Goal: Information Seeking & Learning: Learn about a topic

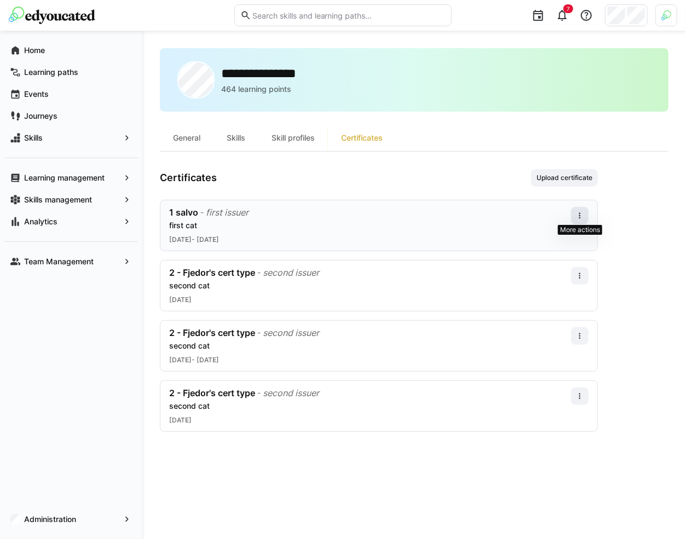
click at [583, 213] on eds-icon at bounding box center [579, 215] width 9 height 9
click at [563, 263] on div "Edit" at bounding box center [566, 261] width 31 height 9
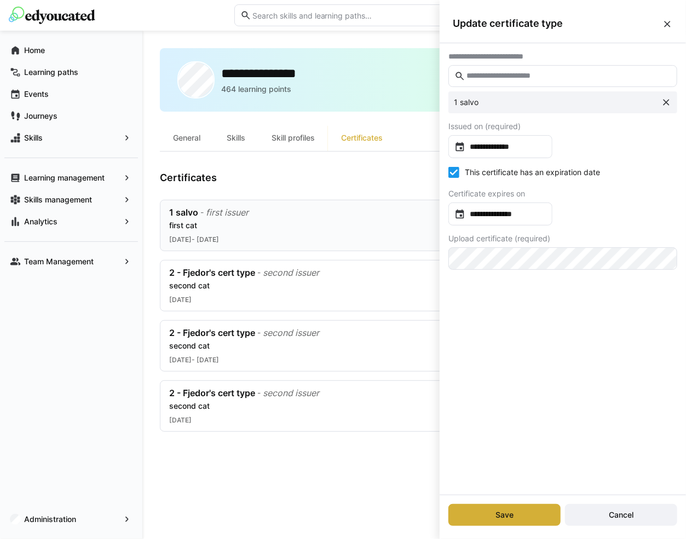
click at [450, 172] on icon at bounding box center [453, 172] width 11 height 11
click at [451, 172] on icon at bounding box center [453, 172] width 11 height 11
type input "**********"
click at [451, 172] on icon at bounding box center [453, 172] width 11 height 11
click at [668, 20] on eds-icon at bounding box center [667, 24] width 11 height 11
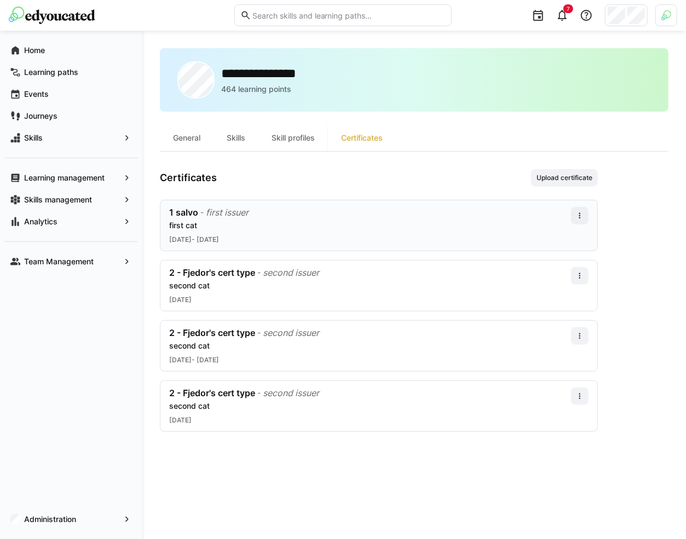
click at [467, 130] on eds-tab-group "General Skills Skill profiles Certificates" at bounding box center [414, 138] width 509 height 27
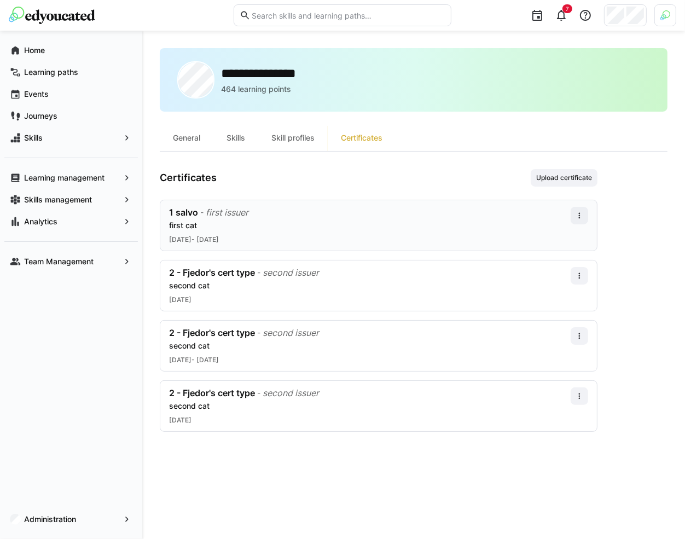
click at [406, 182] on div "Certificates Upload certificate" at bounding box center [379, 178] width 438 height 18
click at [569, 34] on div "**********" at bounding box center [413, 285] width 543 height 509
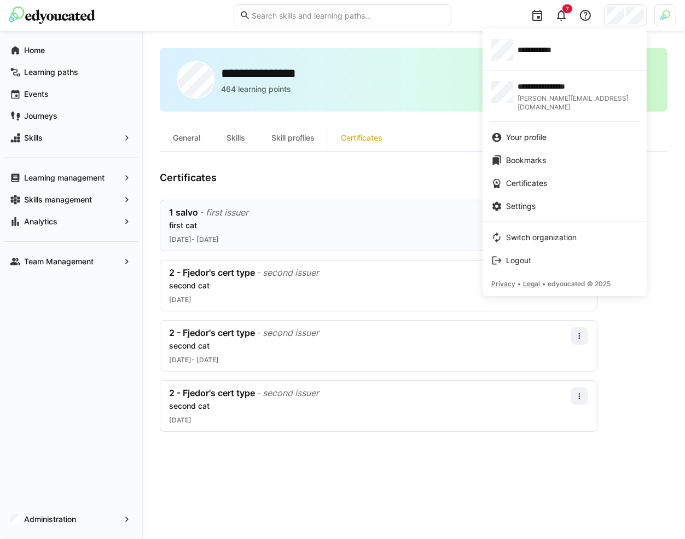
click at [670, 12] on div at bounding box center [342, 269] width 685 height 539
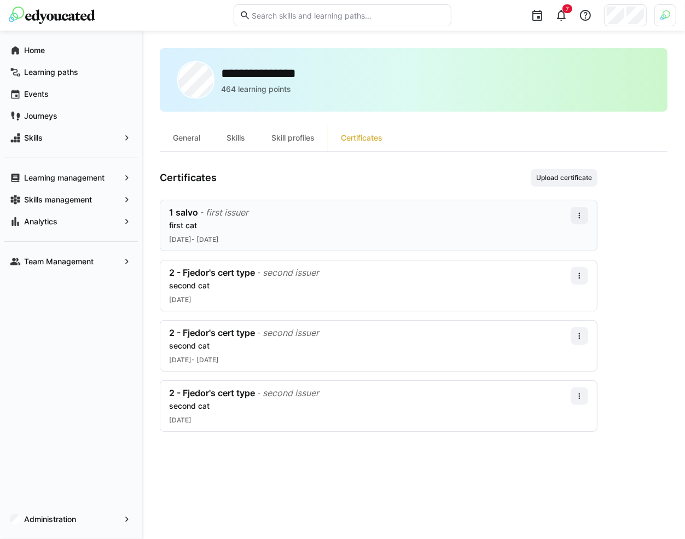
click at [670, 12] on img at bounding box center [666, 15] width 10 height 10
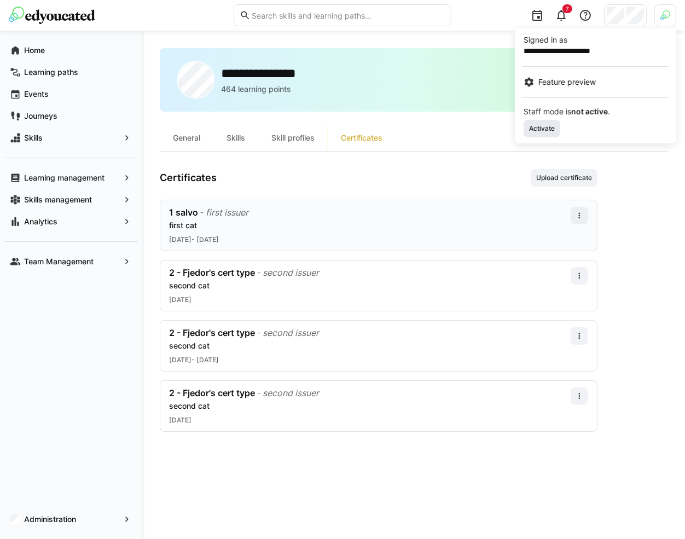
click at [549, 122] on span "Activate" at bounding box center [542, 129] width 37 height 18
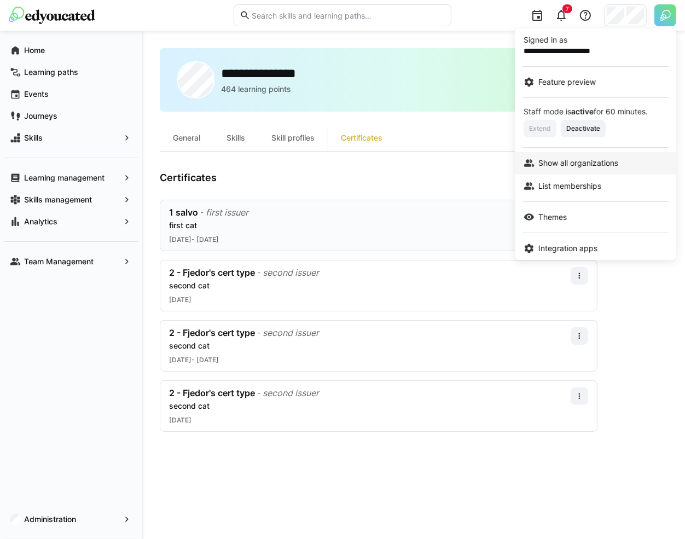
click at [573, 165] on span "Show all organizations" at bounding box center [579, 163] width 80 height 11
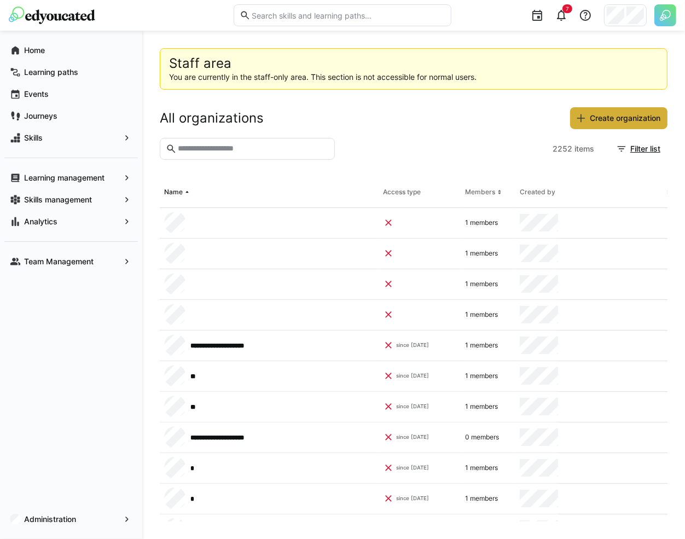
click at [259, 149] on input "text" at bounding box center [253, 149] width 152 height 10
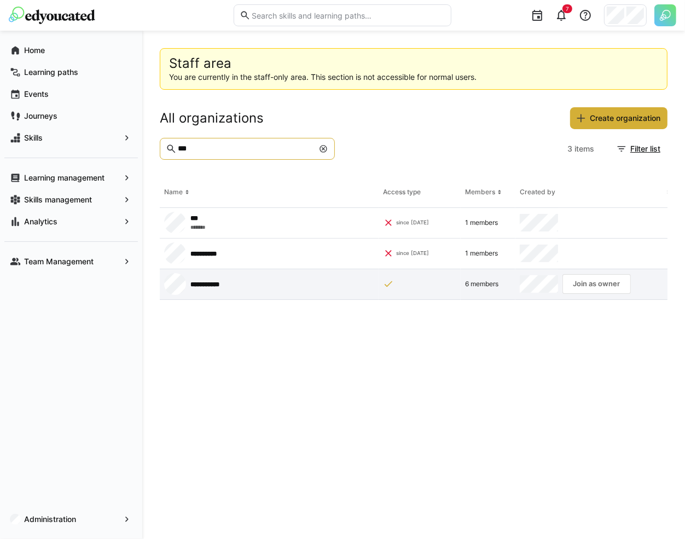
type input "***"
click at [594, 281] on app-request-click "Join as owner" at bounding box center [597, 284] width 68 height 20
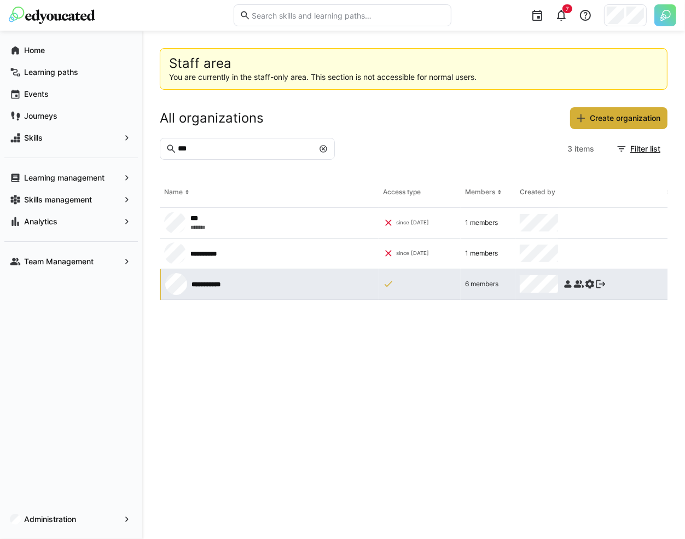
click at [216, 282] on strong "**********" at bounding box center [206, 284] width 29 height 7
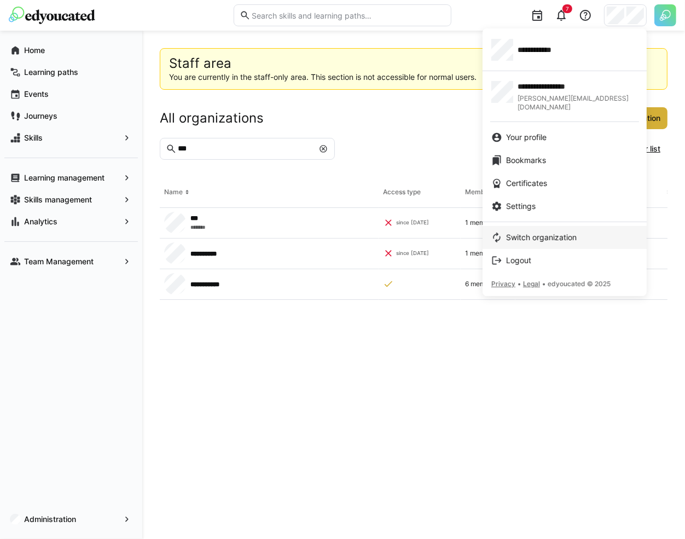
click at [559, 232] on span "Switch organization" at bounding box center [541, 237] width 71 height 11
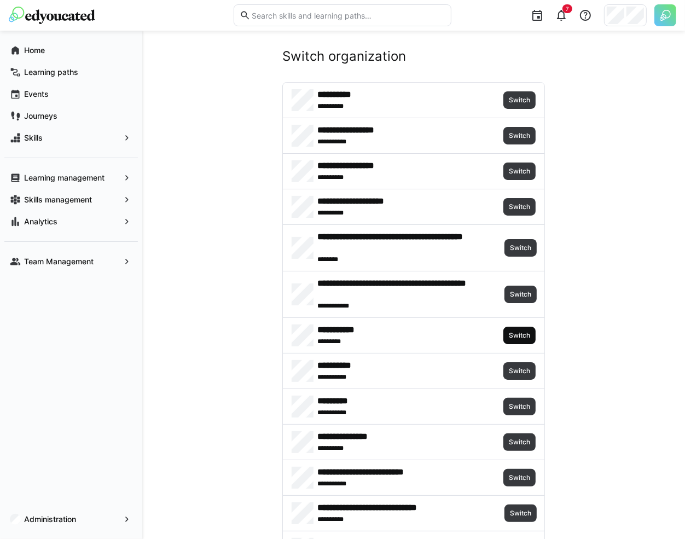
click at [528, 327] on span "Switch" at bounding box center [520, 336] width 32 height 18
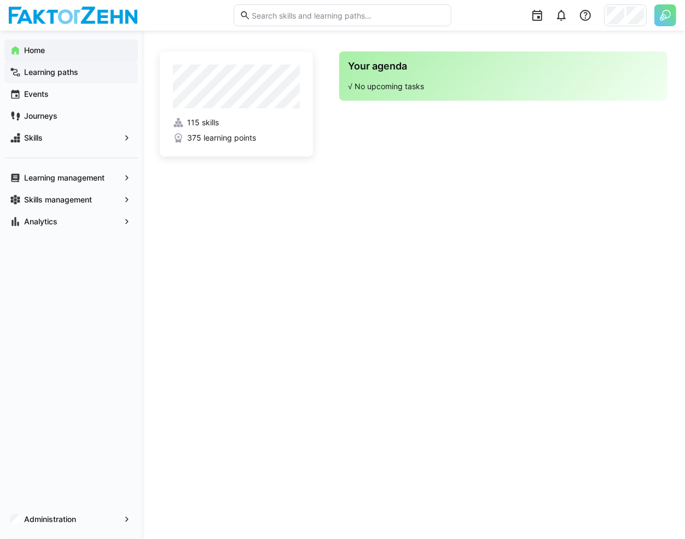
click at [107, 76] on span "Learning paths" at bounding box center [77, 72] width 110 height 11
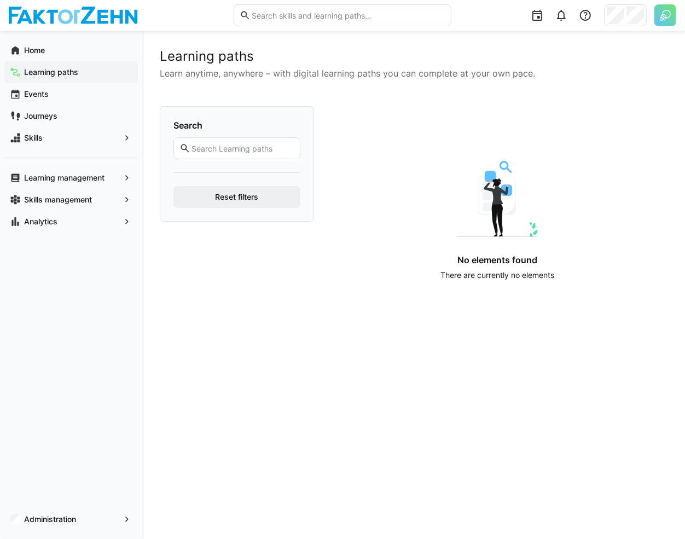
click at [298, 303] on div "Learning paths Learn anytime, anywhere – with digital learning paths you can co…" at bounding box center [414, 284] width 508 height 473
click at [78, 100] on div "Events" at bounding box center [71, 94] width 134 height 22
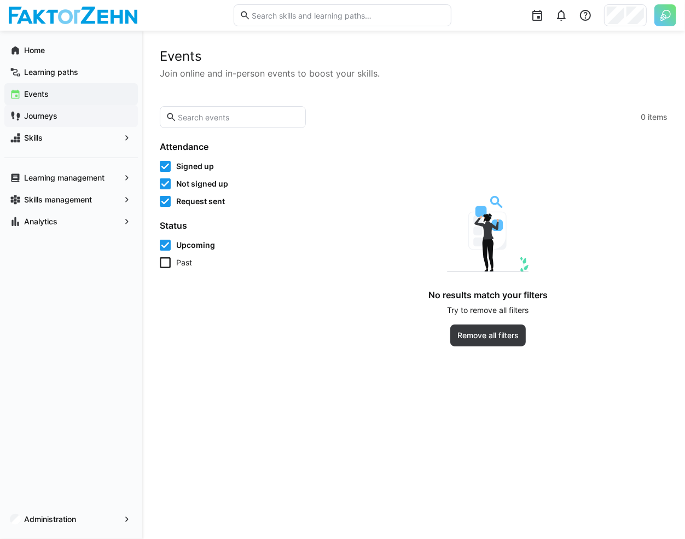
click at [81, 110] on div "Journeys" at bounding box center [71, 116] width 134 height 22
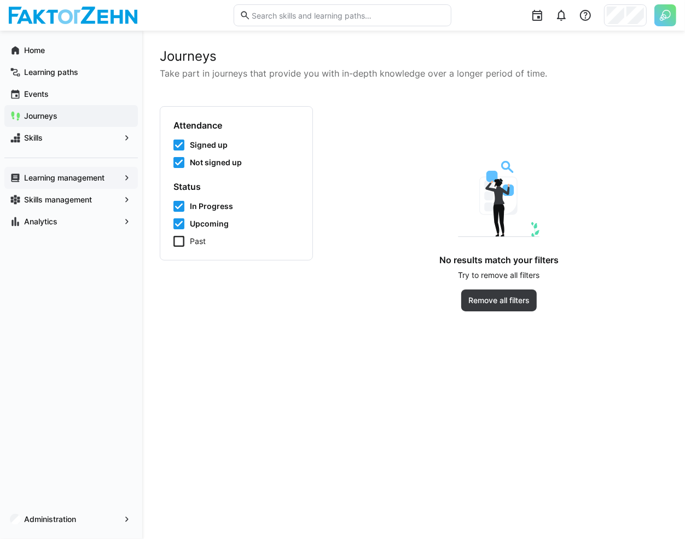
click at [0, 0] on app-navigation-label "Learning management" at bounding box center [0, 0] width 0 height 0
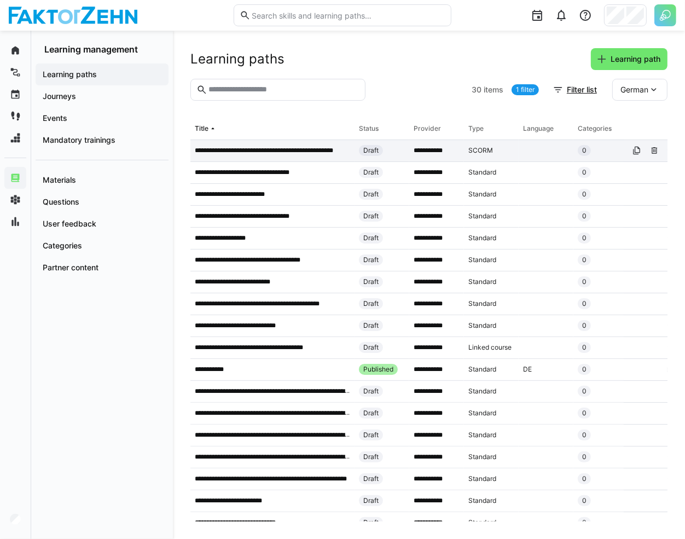
click at [294, 142] on div "**********" at bounding box center [272, 151] width 164 height 22
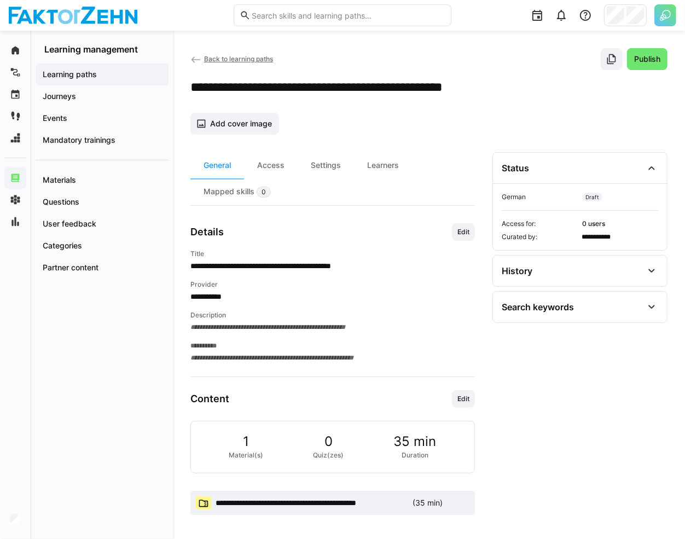
click at [323, 501] on span "**********" at bounding box center [312, 503] width 193 height 11
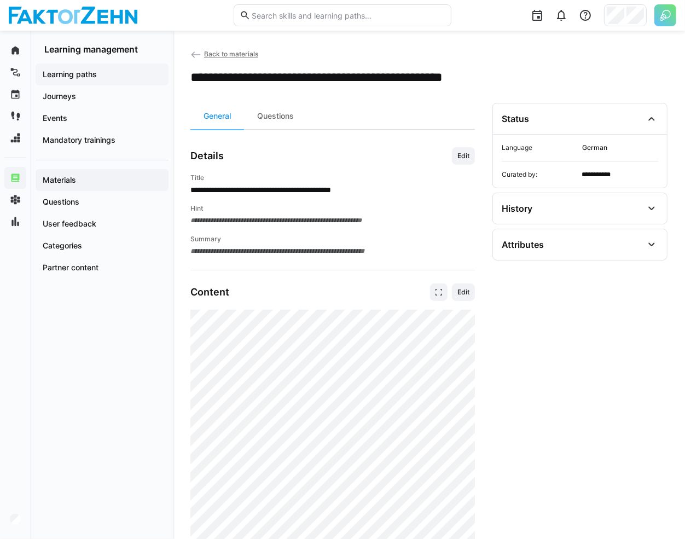
click at [97, 71] on span "Learning paths" at bounding box center [102, 74] width 122 height 11
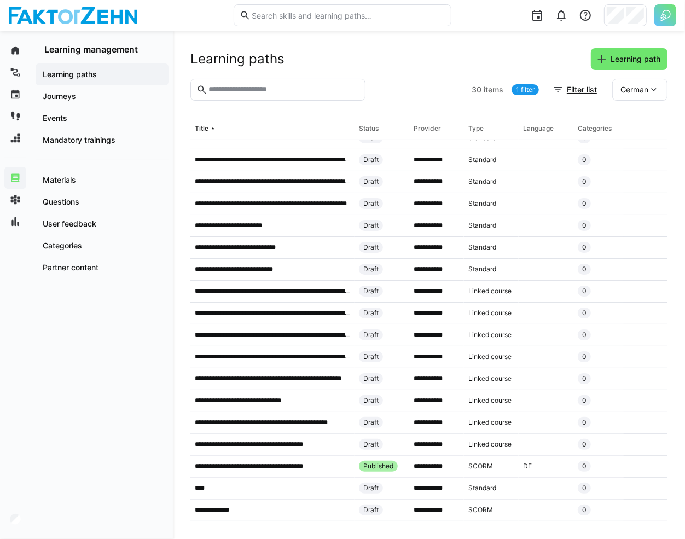
scroll to position [280, 0]
click at [283, 462] on p "**********" at bounding box center [260, 466] width 131 height 9
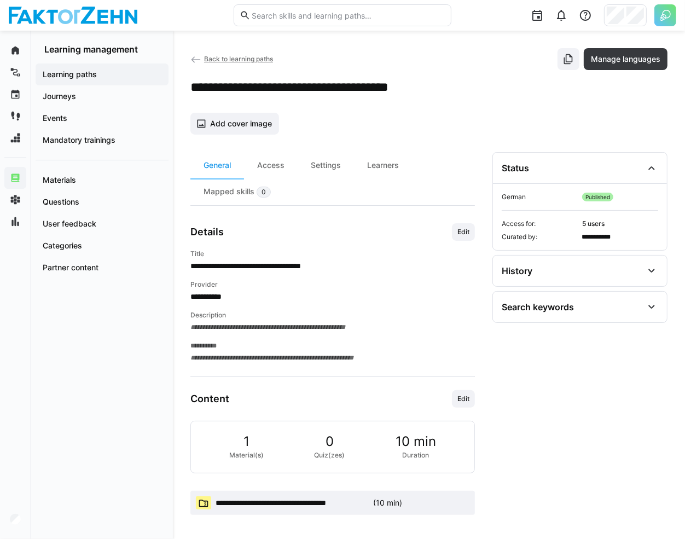
click at [331, 498] on span "**********" at bounding box center [292, 503] width 153 height 11
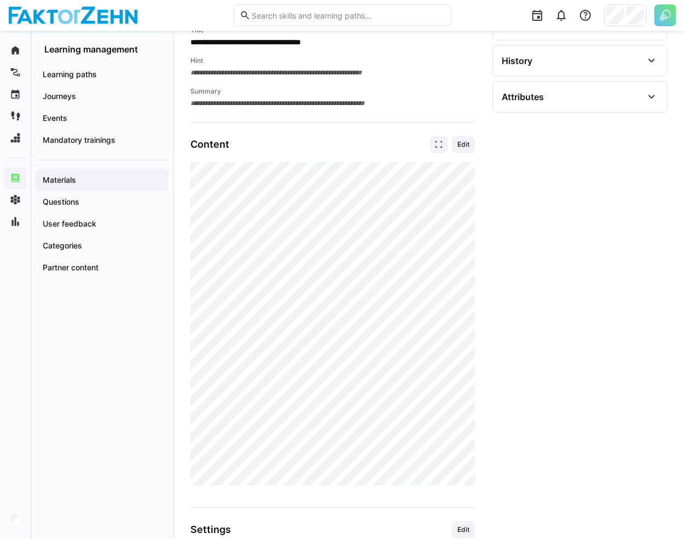
scroll to position [193, 0]
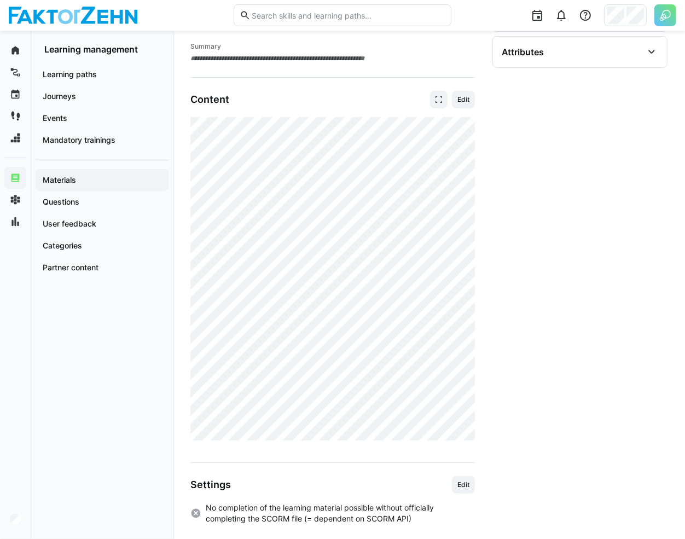
click at [664, 18] on img at bounding box center [666, 15] width 22 height 22
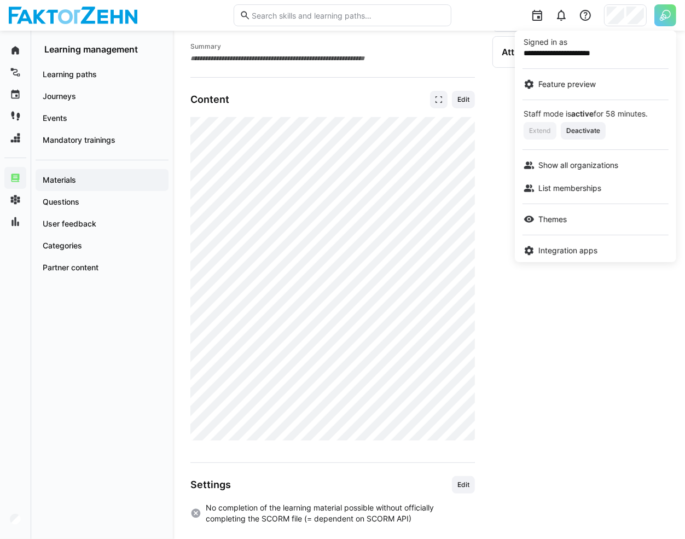
click at [29, 502] on div at bounding box center [342, 269] width 685 height 539
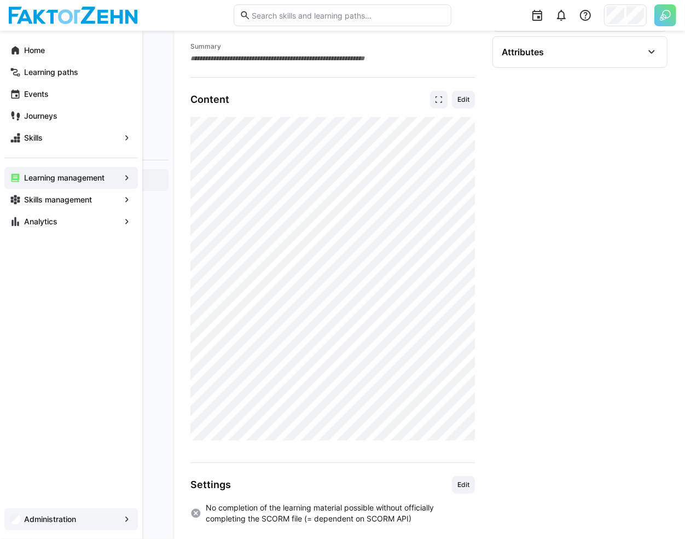
click at [15, 526] on div "Administration" at bounding box center [71, 520] width 134 height 22
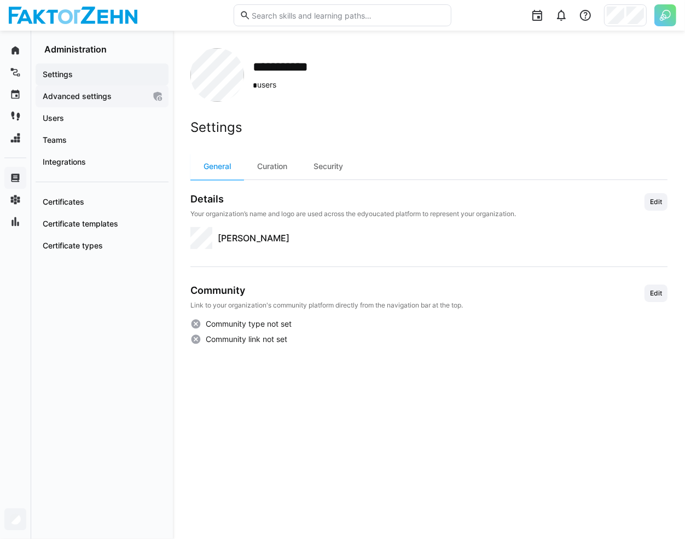
click at [0, 0] on app-navigation-label "Advanced settings" at bounding box center [0, 0] width 0 height 0
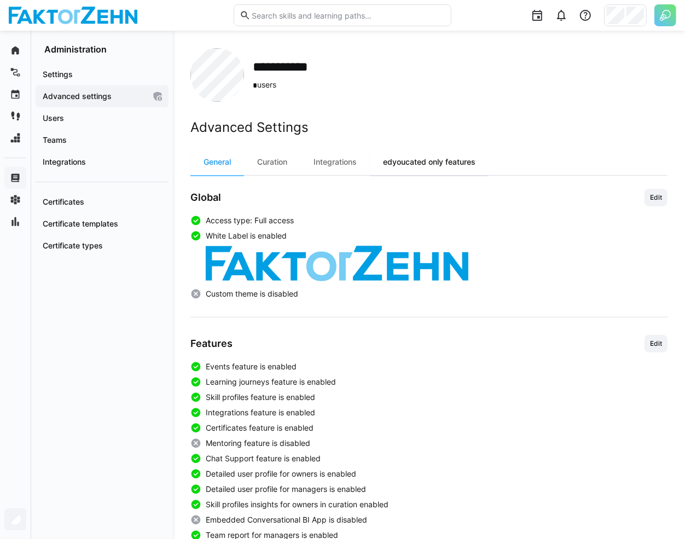
click at [405, 167] on div "edyoucated only features" at bounding box center [429, 162] width 119 height 26
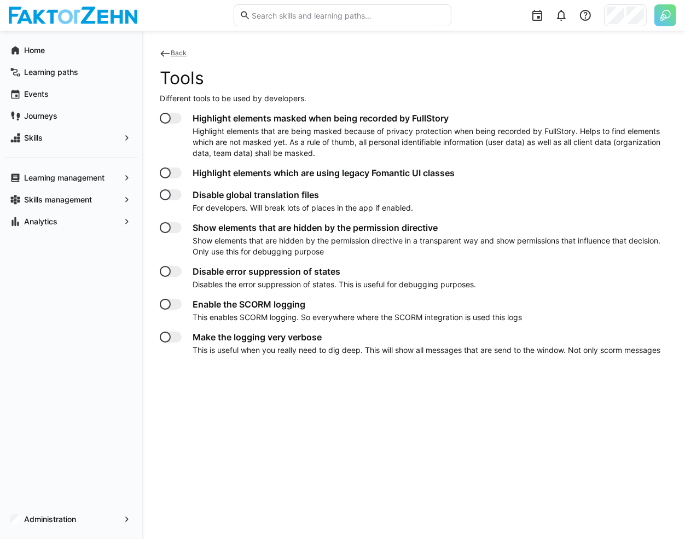
click at [174, 306] on div at bounding box center [171, 304] width 22 height 11
click at [174, 330] on div "Highlight elements masked when being recorded by FullStory Highlight elements t…" at bounding box center [414, 234] width 508 height 243
click at [174, 334] on div at bounding box center [171, 337] width 22 height 11
click at [0, 0] on app-navigation-label "Learning management" at bounding box center [0, 0] width 0 height 0
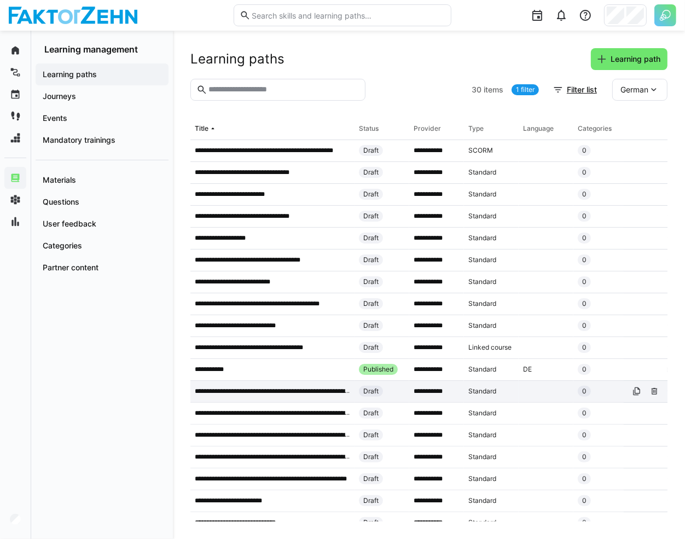
scroll to position [280, 0]
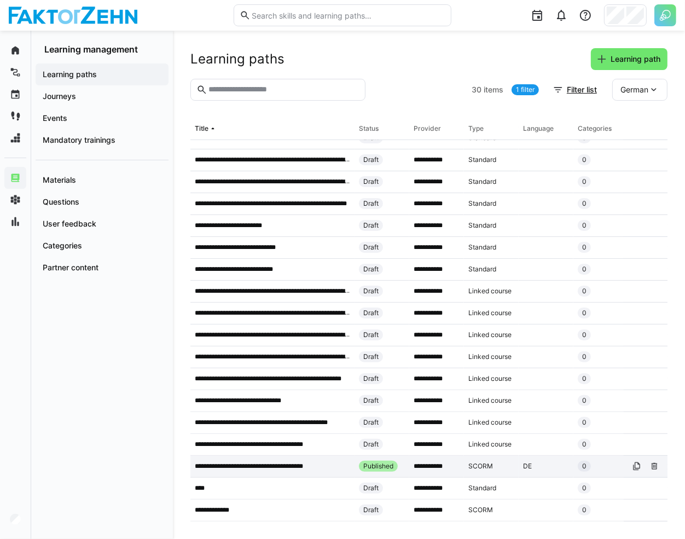
click at [305, 462] on p "**********" at bounding box center [260, 466] width 131 height 9
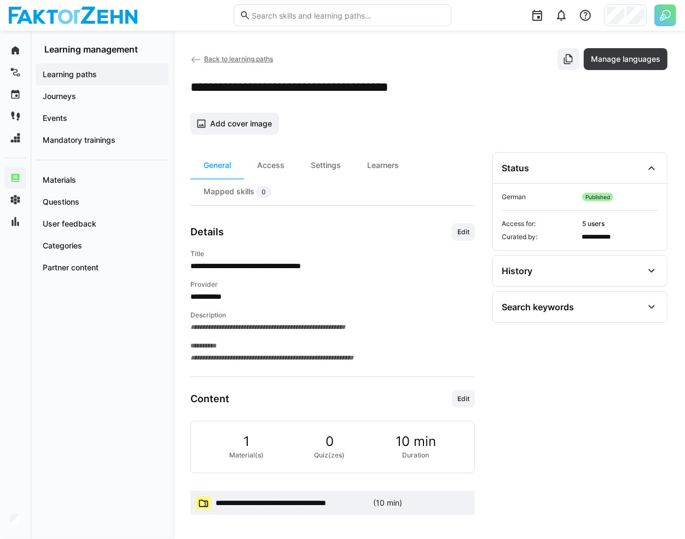
click at [360, 498] on span "**********" at bounding box center [292, 503] width 153 height 11
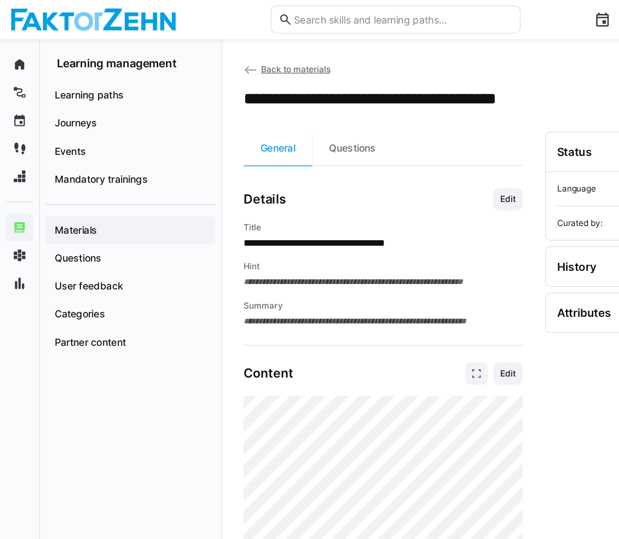
click at [360, 205] on h4 "Hint" at bounding box center [299, 208] width 218 height 9
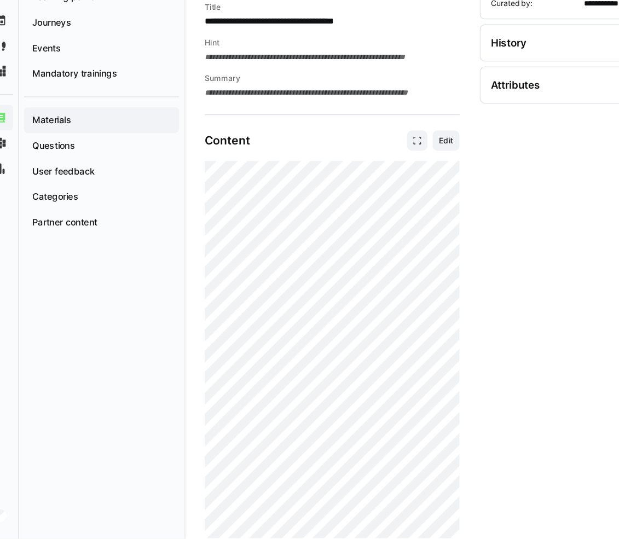
scroll to position [204, 0]
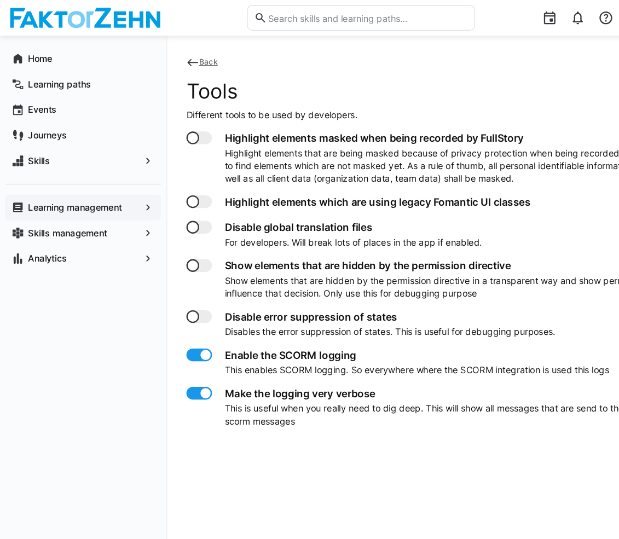
click at [172, 335] on div at bounding box center [176, 337] width 11 height 11
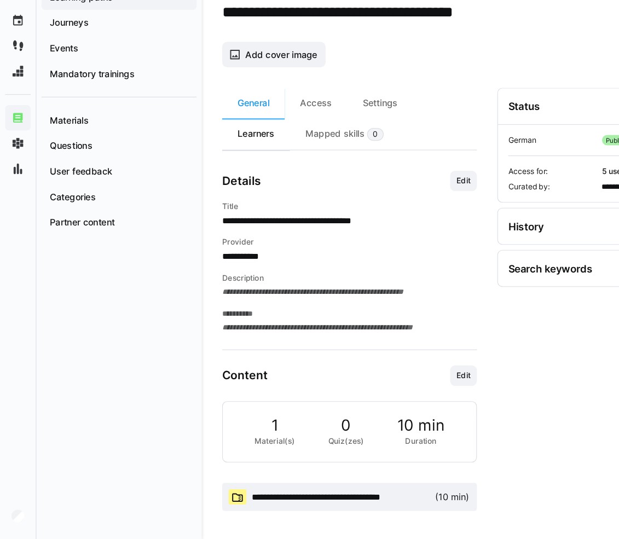
click at [225, 194] on div "Learners" at bounding box center [219, 191] width 58 height 27
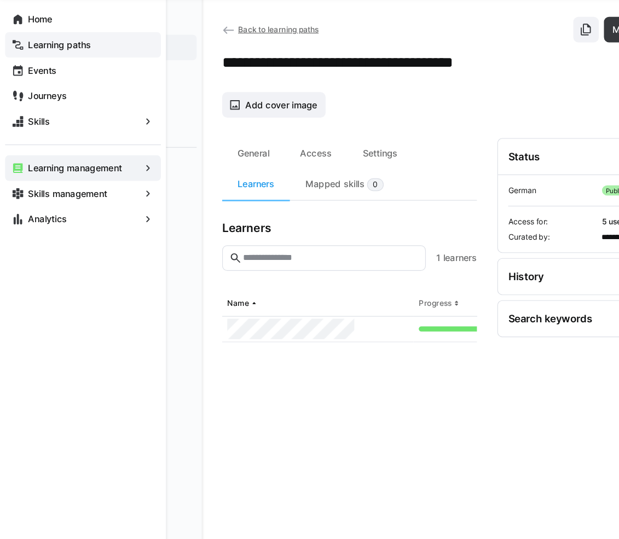
click at [0, 0] on app-navigation-label "Learning paths" at bounding box center [0, 0] width 0 height 0
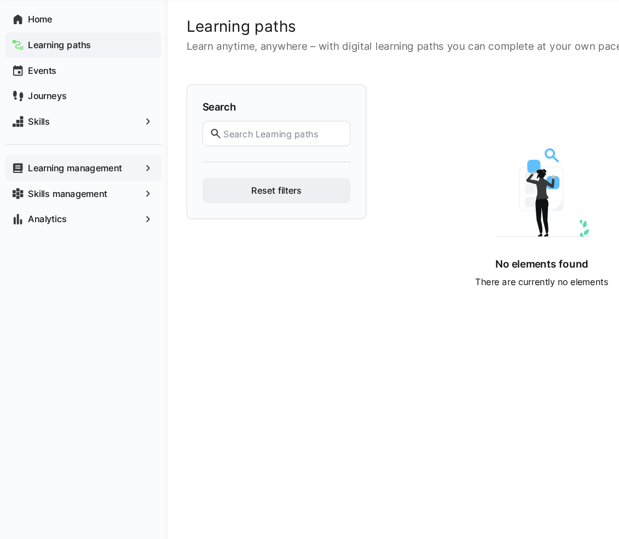
click at [84, 184] on div "Learning management" at bounding box center [71, 178] width 134 height 22
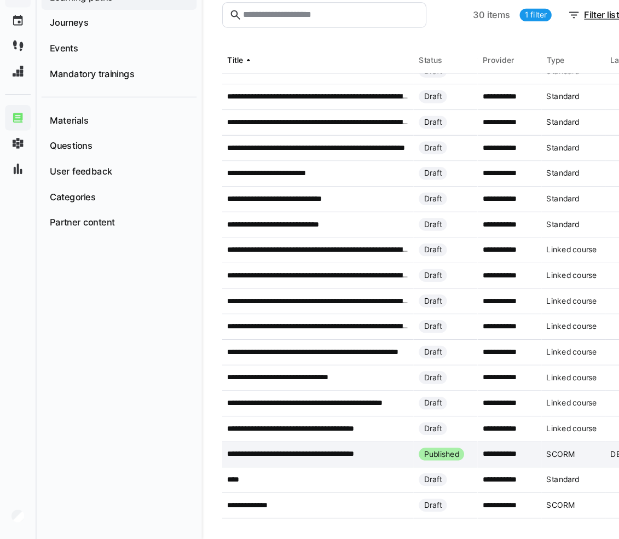
click at [288, 463] on p "**********" at bounding box center [260, 466] width 131 height 9
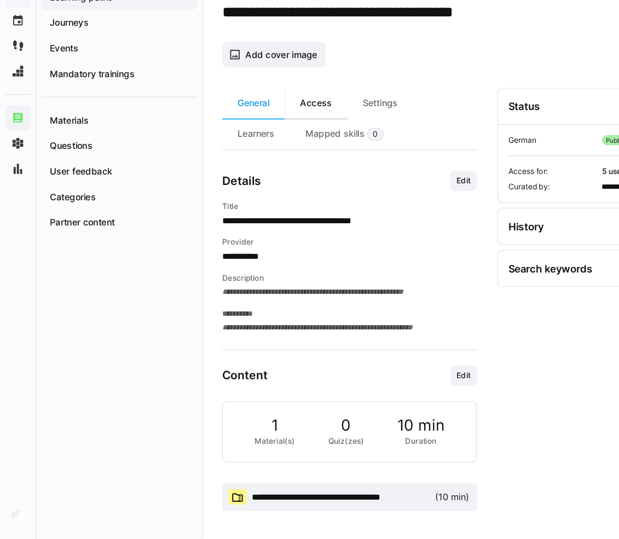
click at [275, 167] on div "Access" at bounding box center [271, 165] width 54 height 26
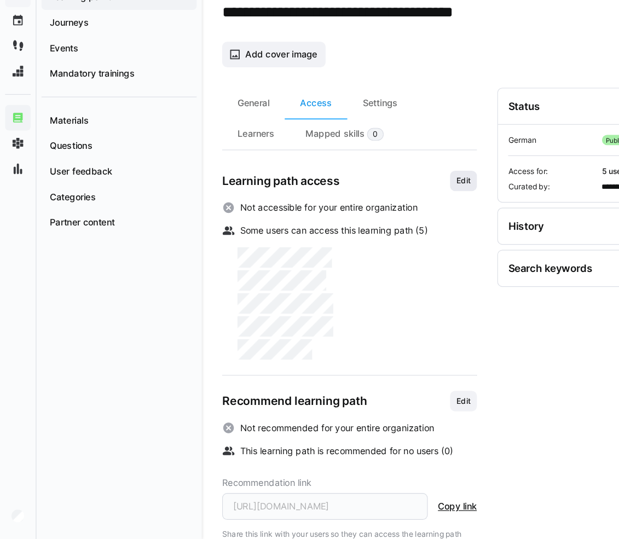
click at [391, 230] on span "Edit" at bounding box center [397, 232] width 14 height 9
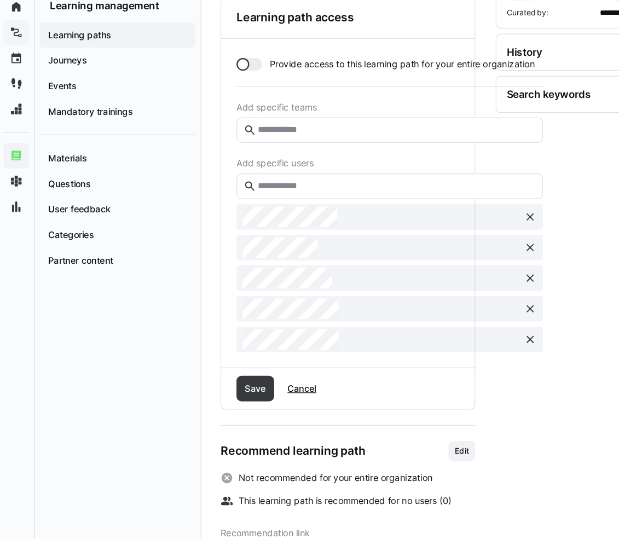
scroll to position [182, 0]
click at [286, 201] on input "text" at bounding box center [341, 204] width 240 height 10
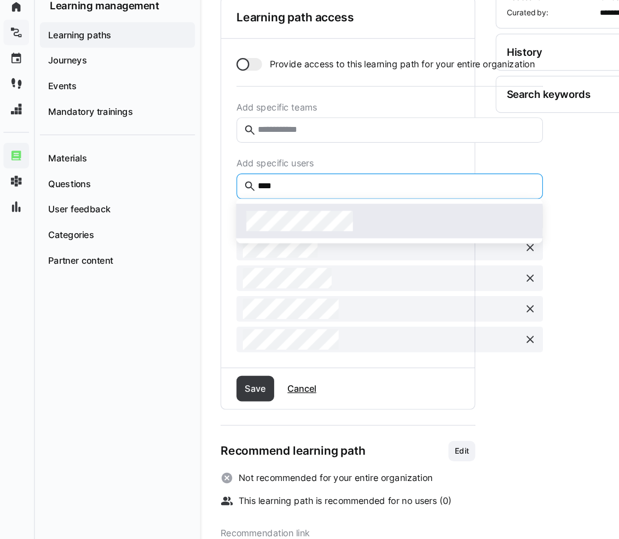
type input "****"
click at [307, 229] on div at bounding box center [335, 234] width 245 height 18
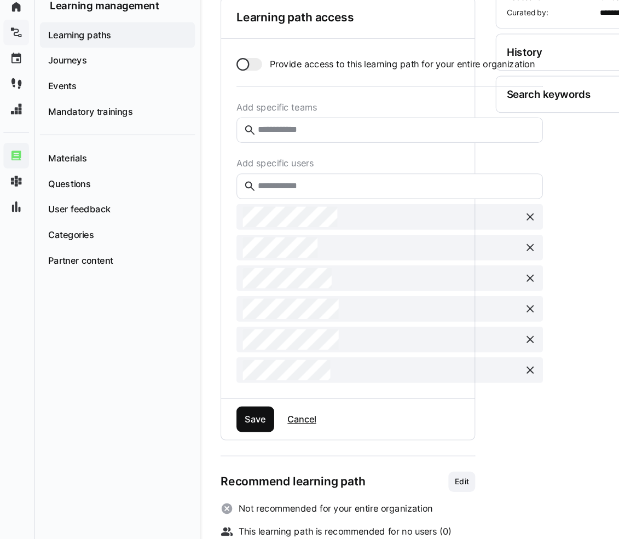
click at [221, 406] on span "Save" at bounding box center [220, 403] width 21 height 11
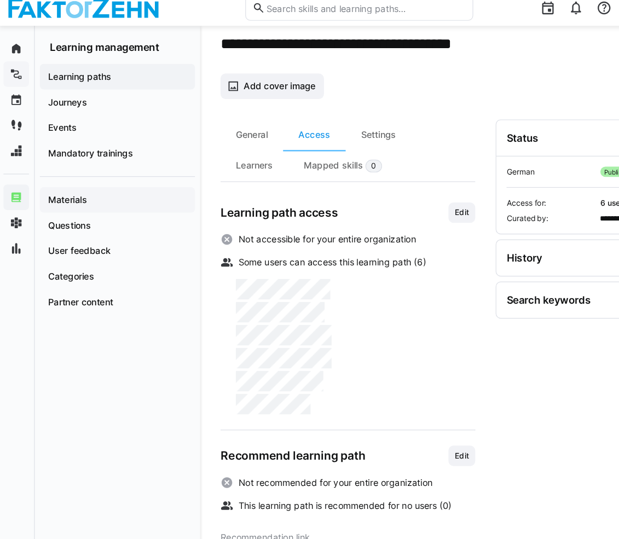
scroll to position [41, 0]
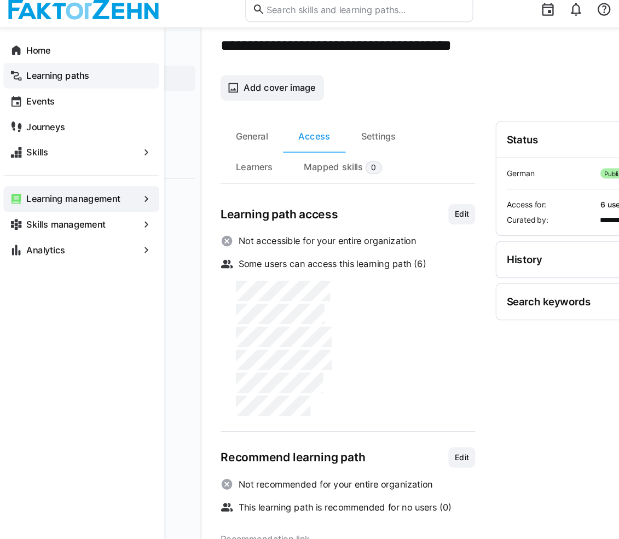
click at [21, 71] on div "Learning paths" at bounding box center [71, 72] width 134 height 22
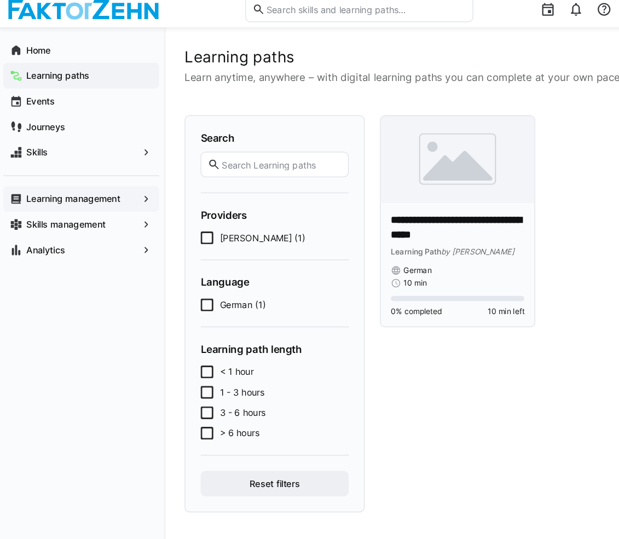
click at [422, 197] on p "**********" at bounding box center [394, 202] width 114 height 25
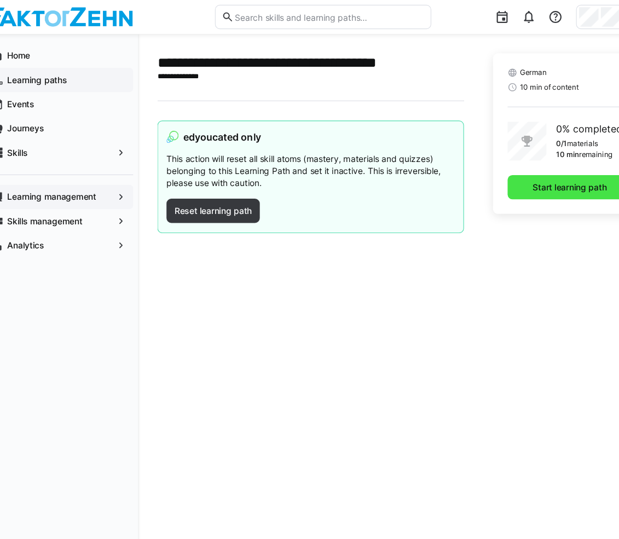
click at [511, 170] on span "Start learning path" at bounding box center [533, 169] width 70 height 11
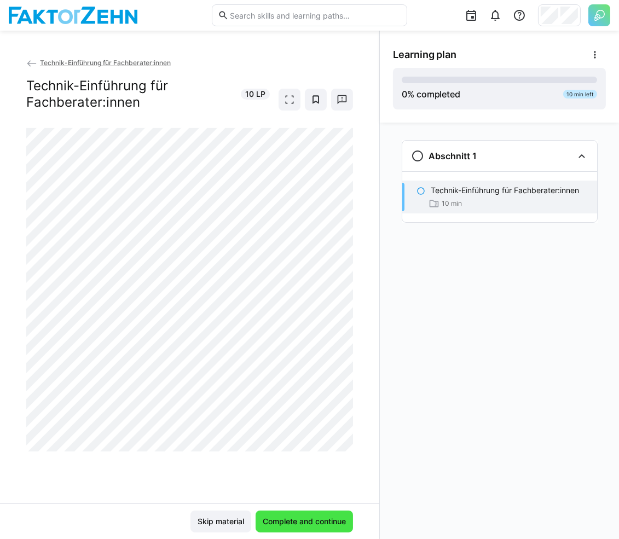
click at [334, 527] on span "Complete and continue" at bounding box center [304, 521] width 86 height 11
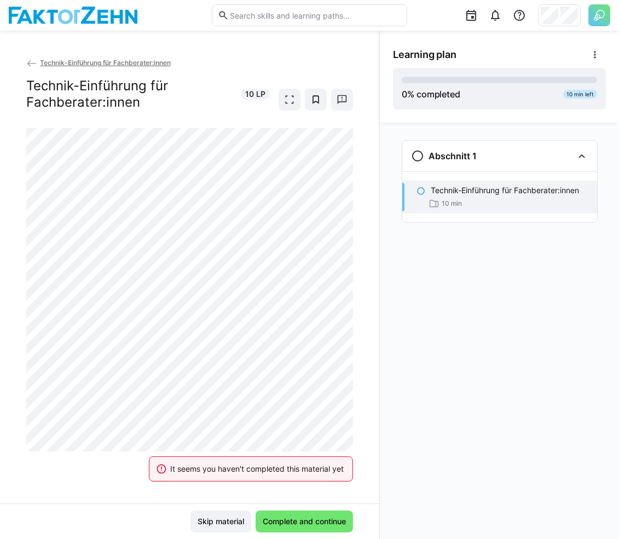
click at [355, 469] on div "It seems you haven't completed this material yet" at bounding box center [251, 469] width 230 height 48
click at [297, 513] on span "Complete and continue" at bounding box center [304, 522] width 97 height 22
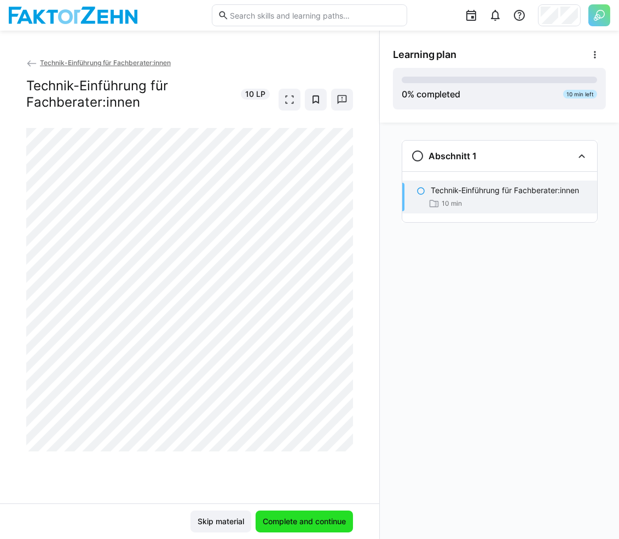
click at [322, 524] on span "Complete and continue" at bounding box center [304, 521] width 86 height 11
click at [269, 515] on span "Complete and continue" at bounding box center [304, 522] width 97 height 22
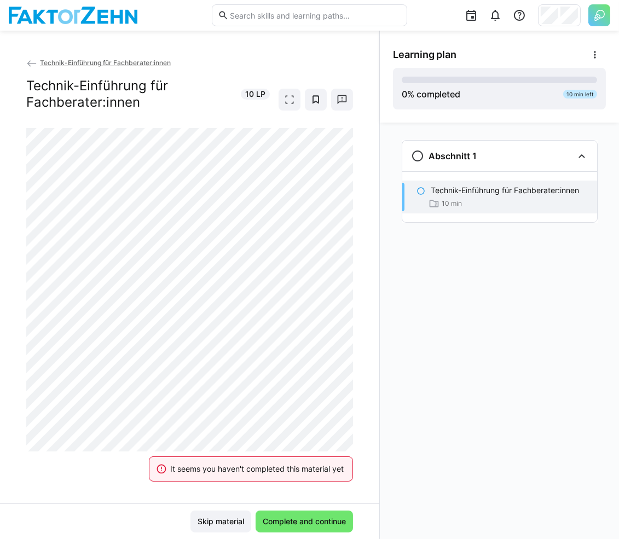
click at [197, 480] on eds-banner "It seems you haven't completed this material yet" at bounding box center [251, 469] width 204 height 25
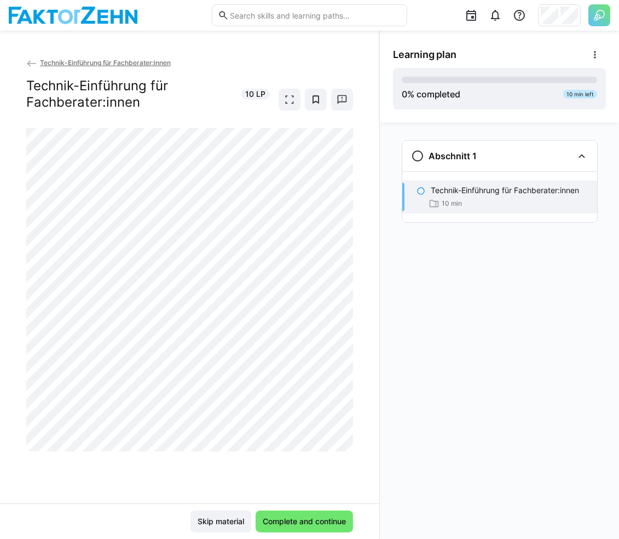
click at [275, 473] on div "Technik-Einführung für Fachberater:innen Technik-Einführung für Fachberater:inn…" at bounding box center [189, 280] width 379 height 447
click at [281, 479] on div "Technik-Einführung für Fachberater:innen Technik-Einführung für Fachberater:inn…" at bounding box center [189, 280] width 379 height 447
click at [265, 521] on span "Complete and continue" at bounding box center [304, 521] width 86 height 11
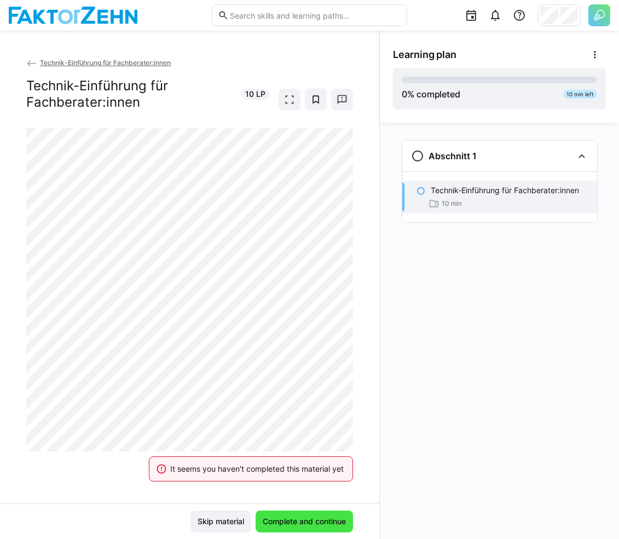
click at [305, 518] on span "Complete and continue" at bounding box center [304, 521] width 86 height 11
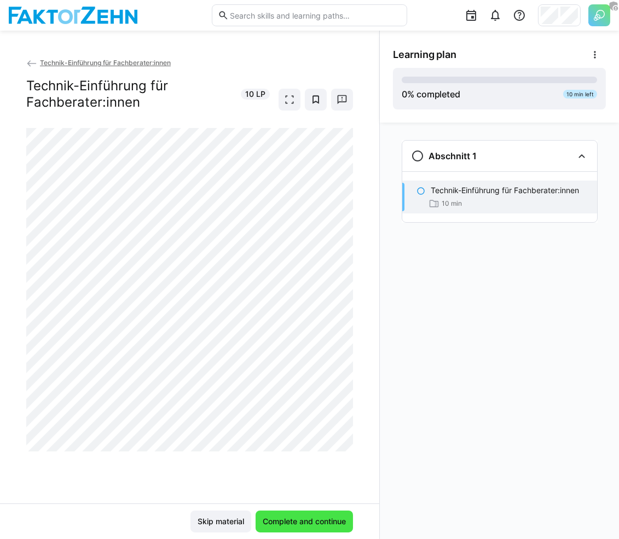
click at [321, 525] on span "Complete and continue" at bounding box center [304, 521] width 86 height 11
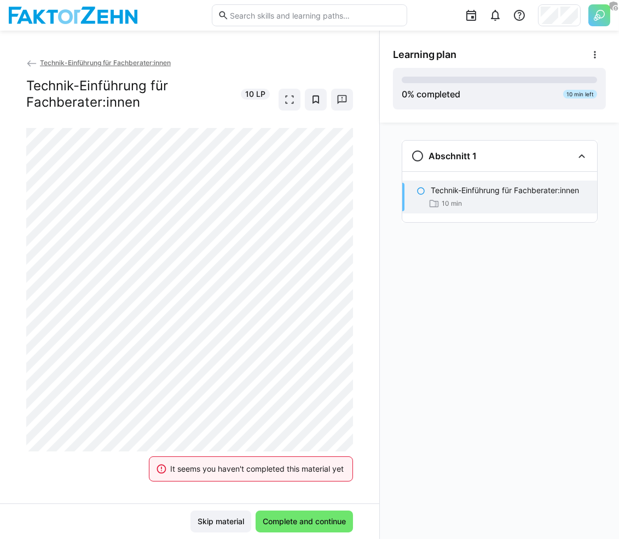
click at [152, 65] on span "Technik-Einführung für Fachberater:innen" at bounding box center [105, 63] width 131 height 8
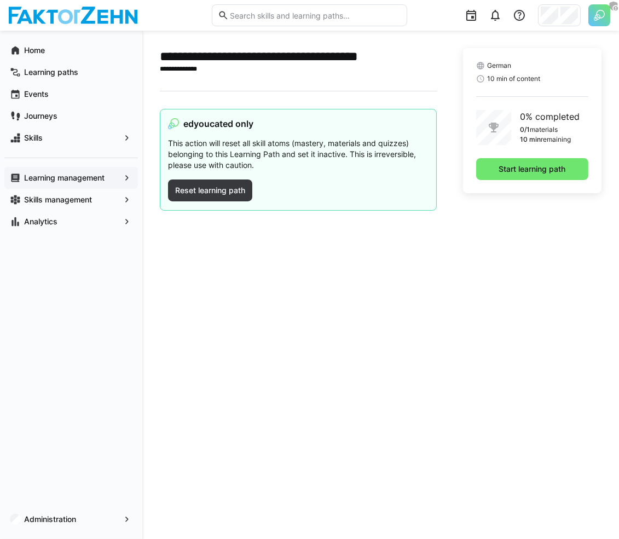
click at [0, 0] on app-navigation-label "Learning management" at bounding box center [0, 0] width 0 height 0
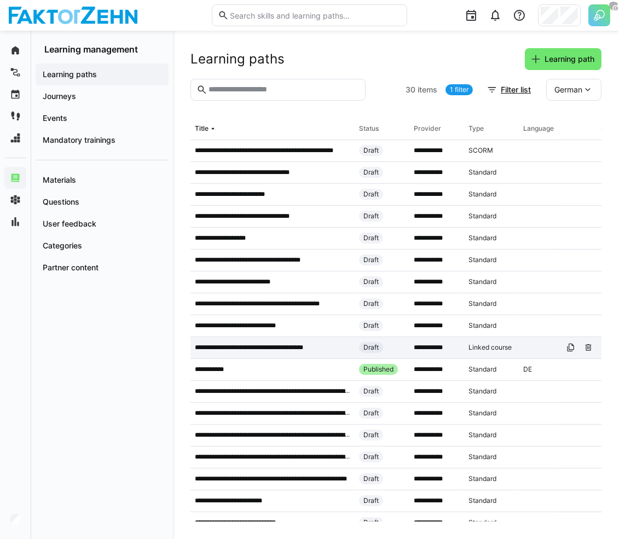
scroll to position [280, 0]
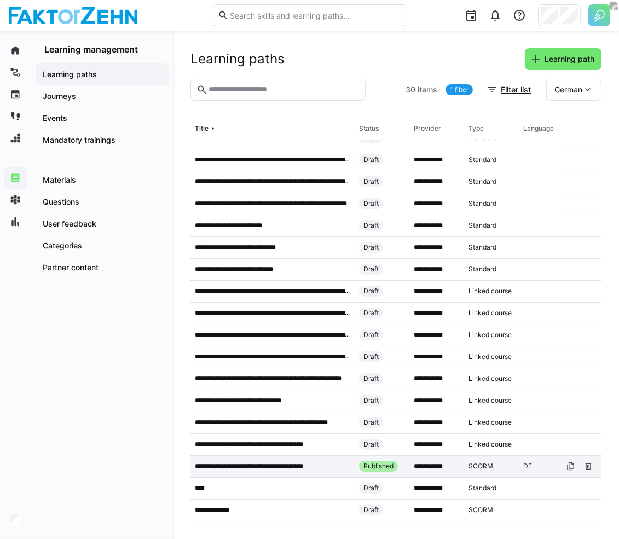
click at [299, 456] on div "**********" at bounding box center [272, 467] width 164 height 22
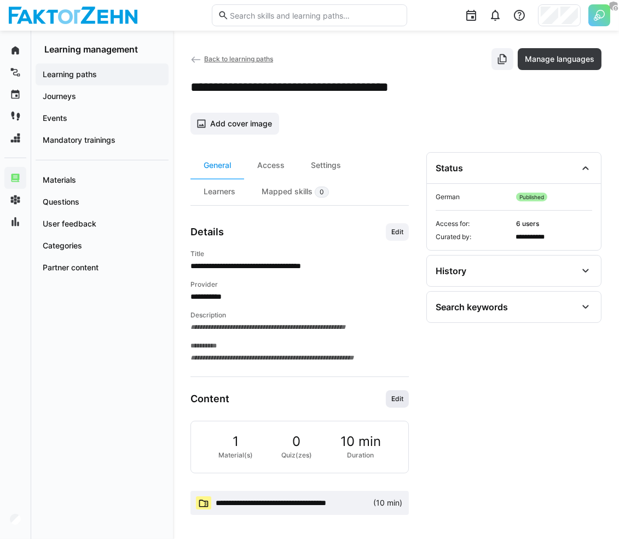
click at [397, 396] on span "Edit" at bounding box center [397, 399] width 14 height 9
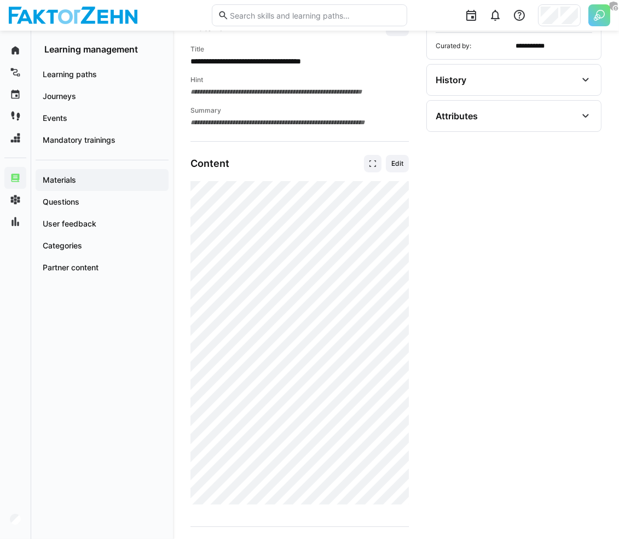
scroll to position [97, 0]
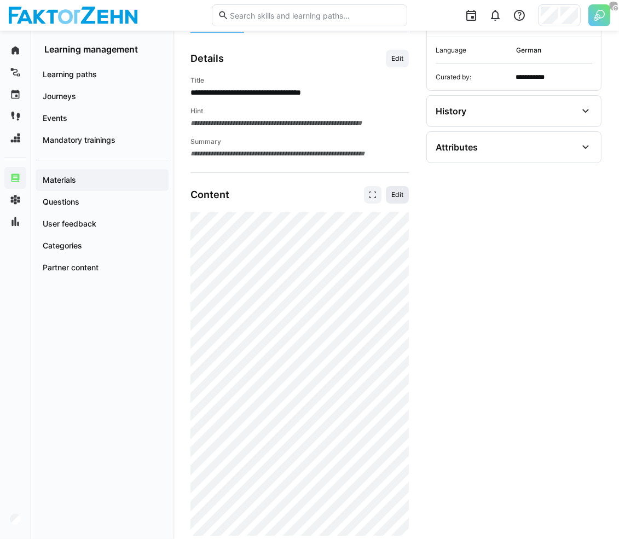
click at [396, 191] on span "Edit" at bounding box center [397, 194] width 14 height 9
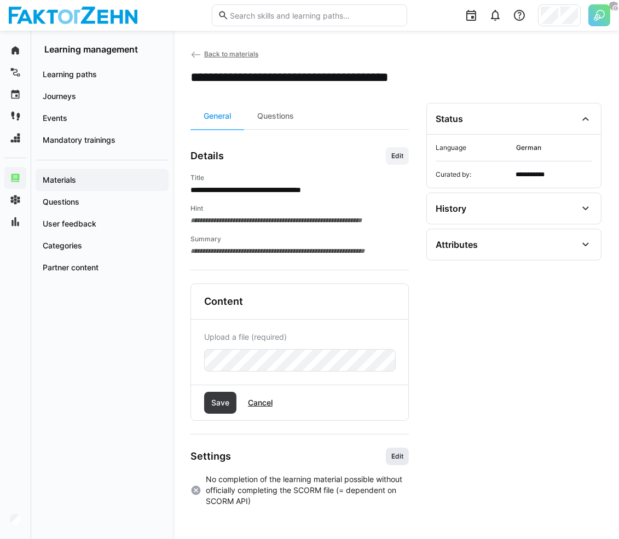
click at [399, 458] on span "Edit" at bounding box center [397, 457] width 23 height 18
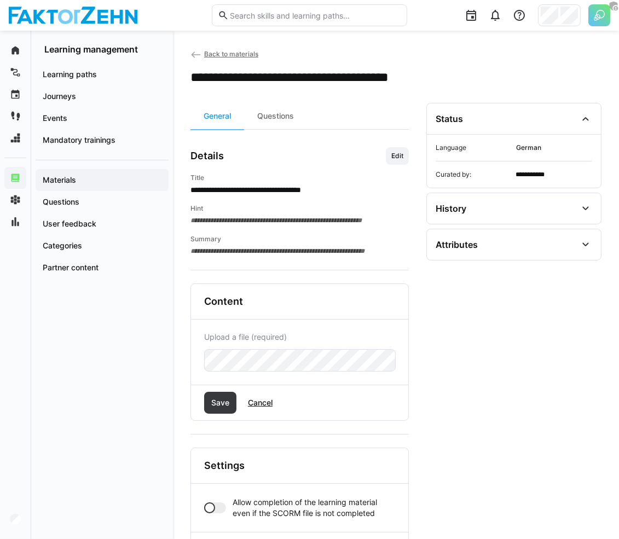
scroll to position [43, 0]
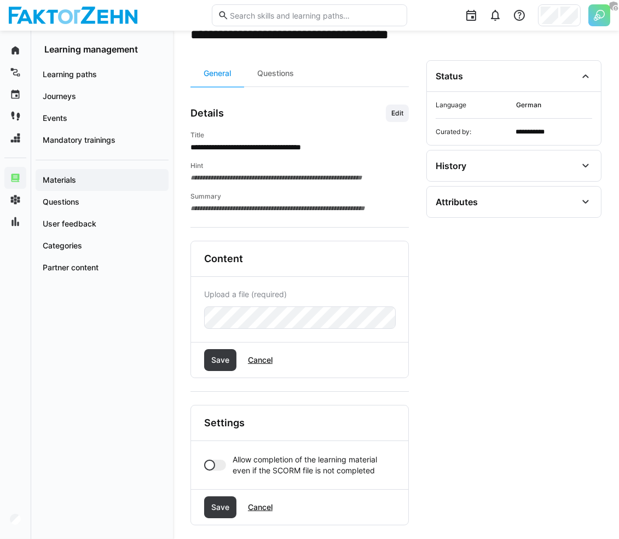
click at [225, 458] on app-toggle "Allow completion of the learning material even if the SCORM file is not complet…" at bounding box center [299, 465] width 191 height 22
click at [221, 498] on span "Save" at bounding box center [220, 507] width 32 height 22
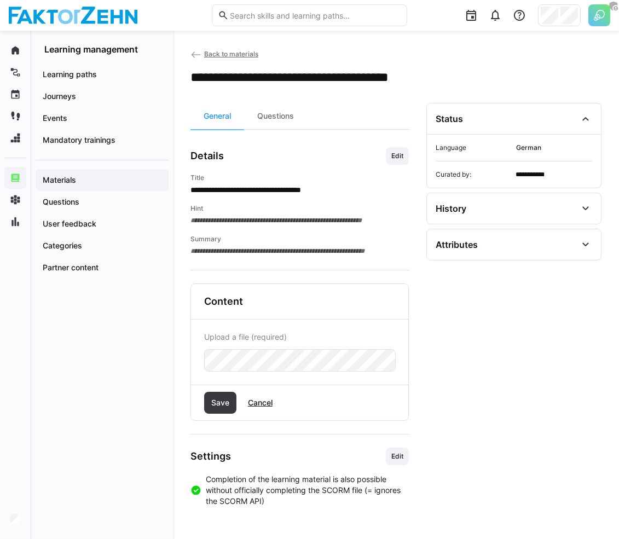
scroll to position [0, 0]
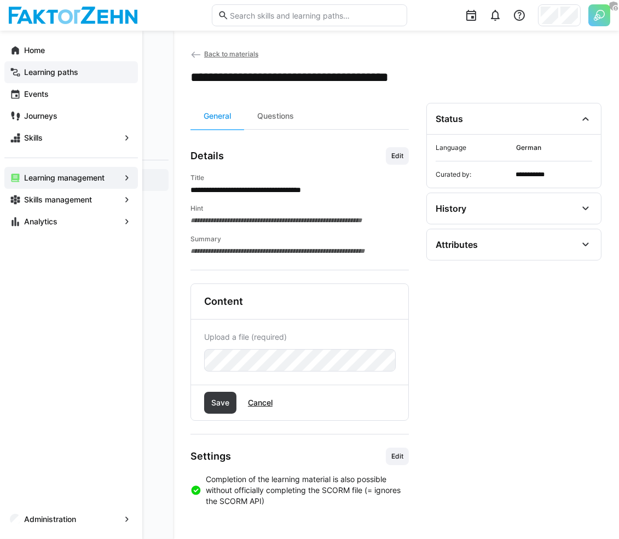
click at [32, 67] on span "Learning paths" at bounding box center [77, 72] width 110 height 11
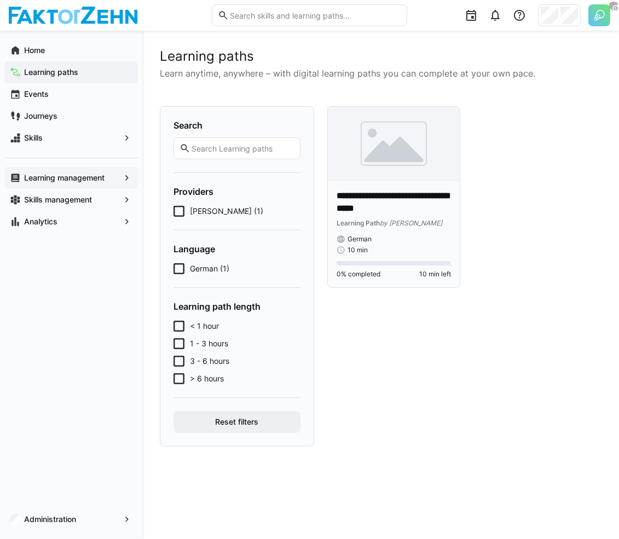
click at [394, 211] on p "**********" at bounding box center [394, 202] width 114 height 25
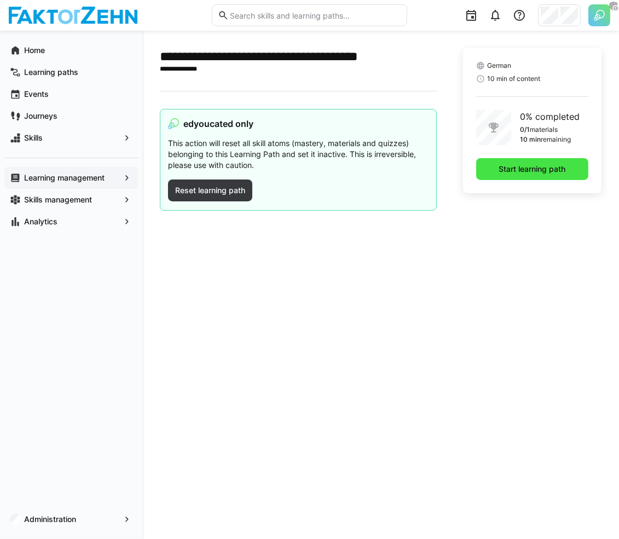
click at [507, 174] on span "Start learning path" at bounding box center [533, 169] width 70 height 11
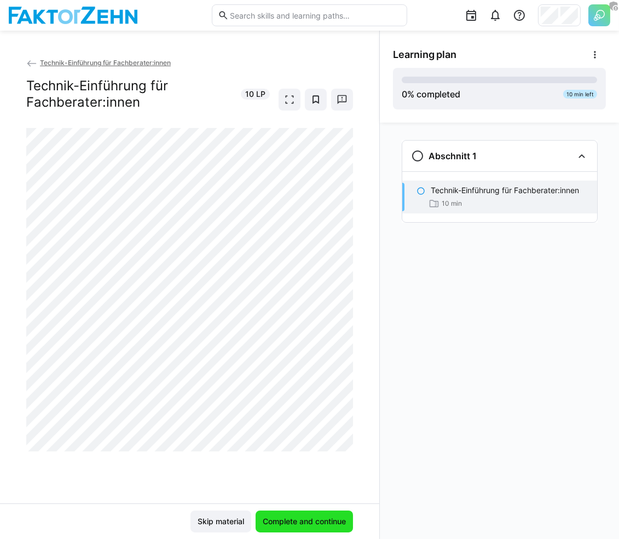
click at [314, 517] on span "Complete and continue" at bounding box center [304, 521] width 86 height 11
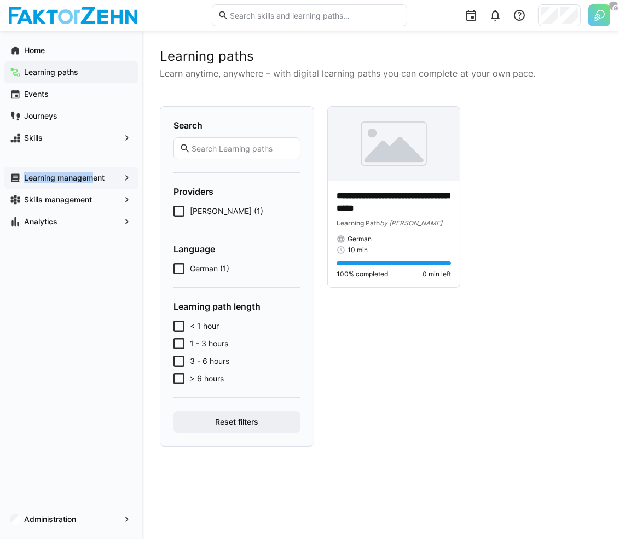
click at [93, 172] on span "Learning management" at bounding box center [70, 177] width 97 height 11
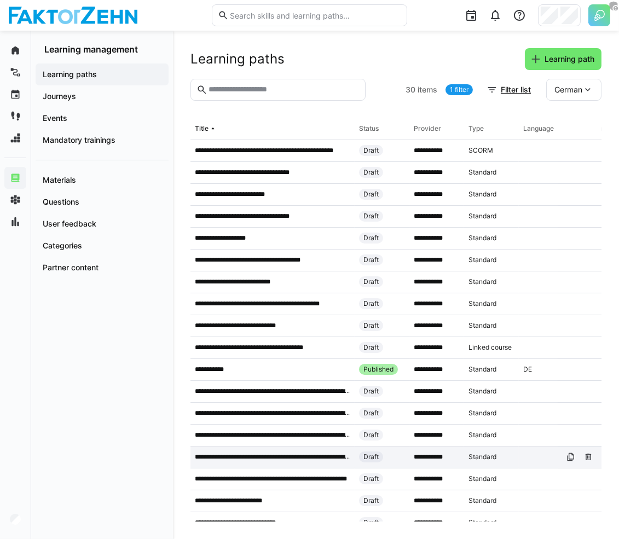
scroll to position [280, 0]
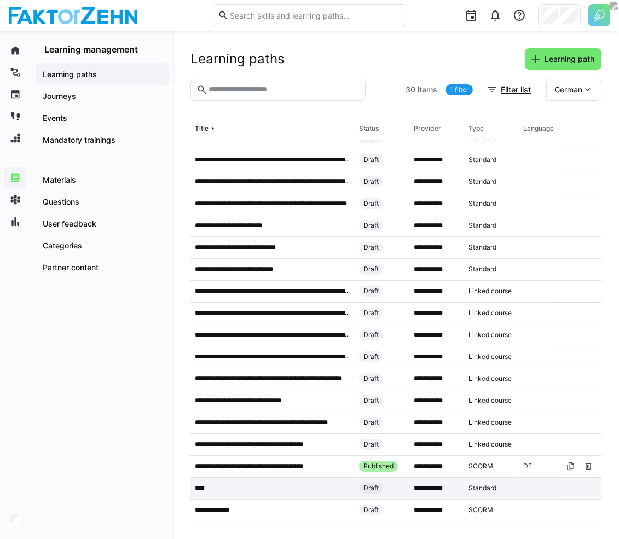
click at [273, 478] on div "****" at bounding box center [272, 489] width 164 height 22
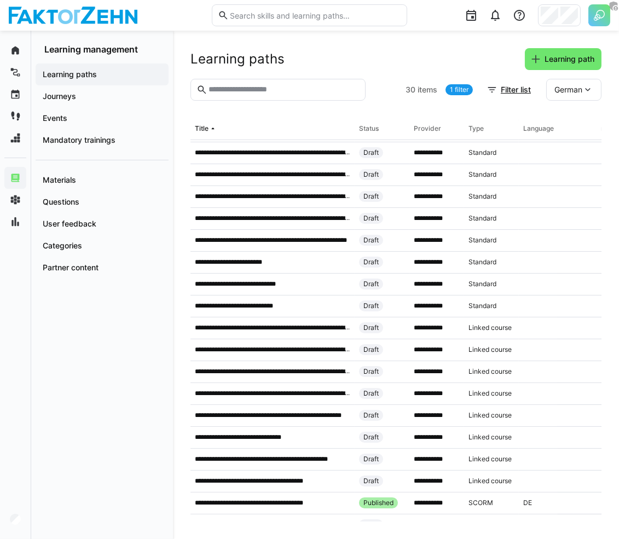
scroll to position [280, 0]
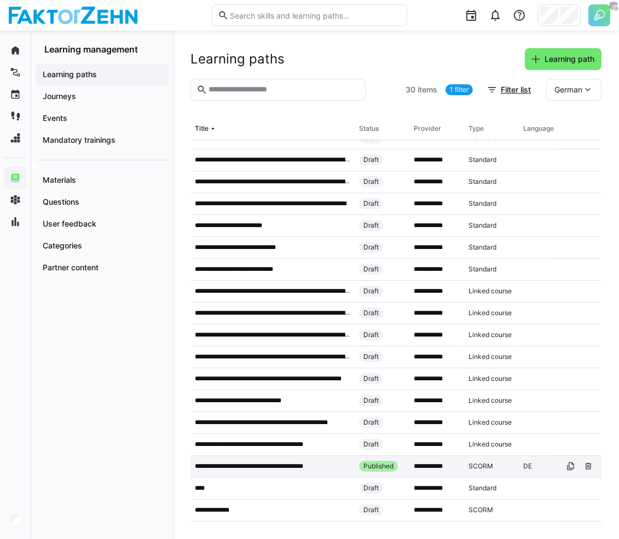
click at [288, 456] on div "**********" at bounding box center [272, 467] width 164 height 22
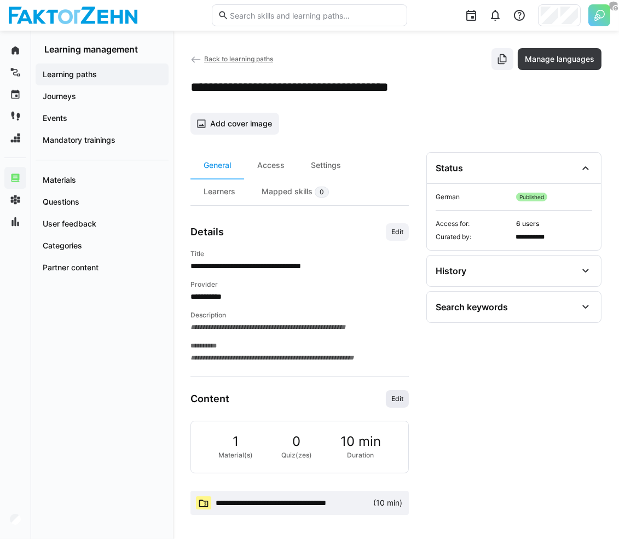
click at [392, 403] on span "Edit" at bounding box center [397, 399] width 23 height 18
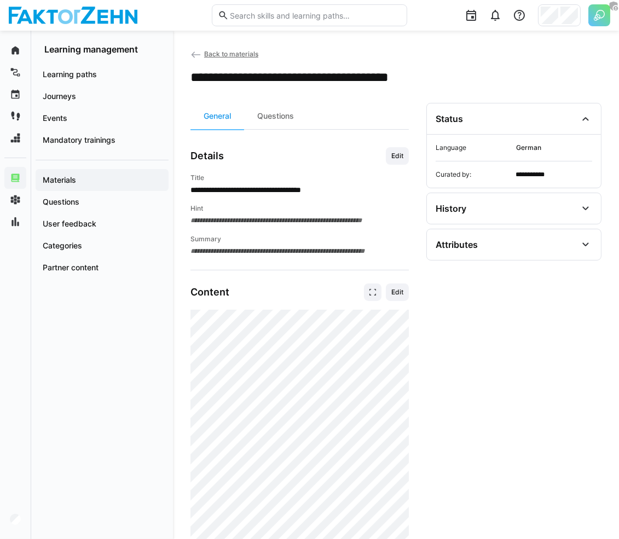
scroll to position [204, 0]
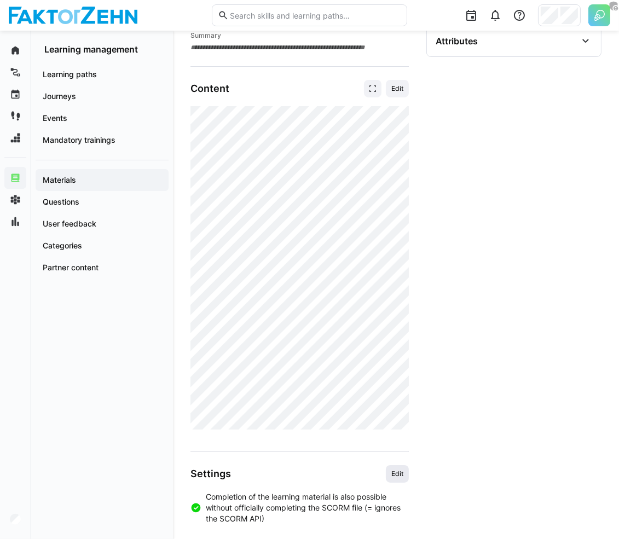
click at [399, 476] on span "Edit" at bounding box center [397, 474] width 23 height 18
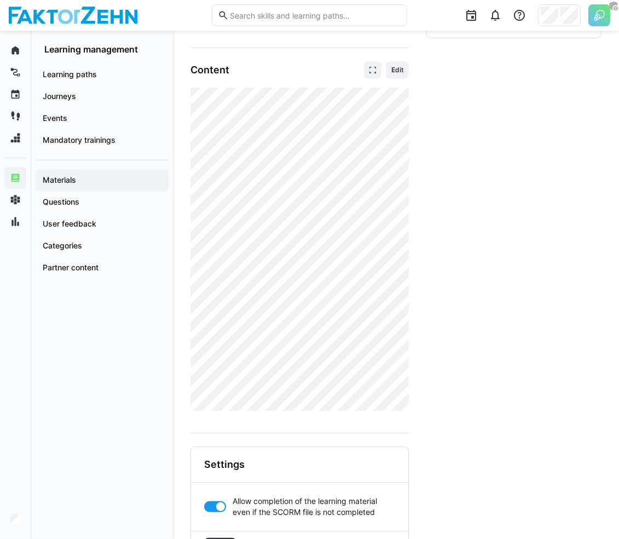
click at [217, 501] on div at bounding box center [220, 506] width 11 height 11
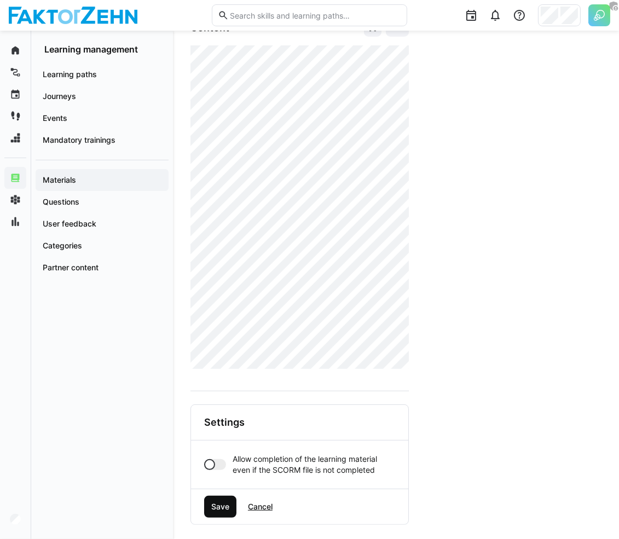
click at [216, 496] on span "Save" at bounding box center [220, 507] width 32 height 22
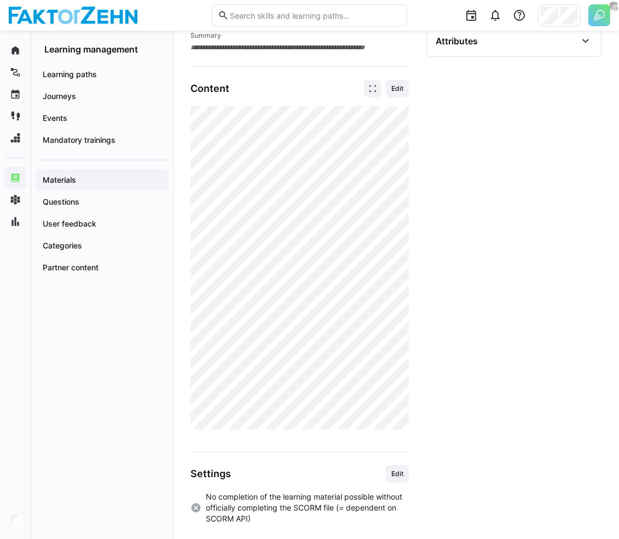
scroll to position [176, 0]
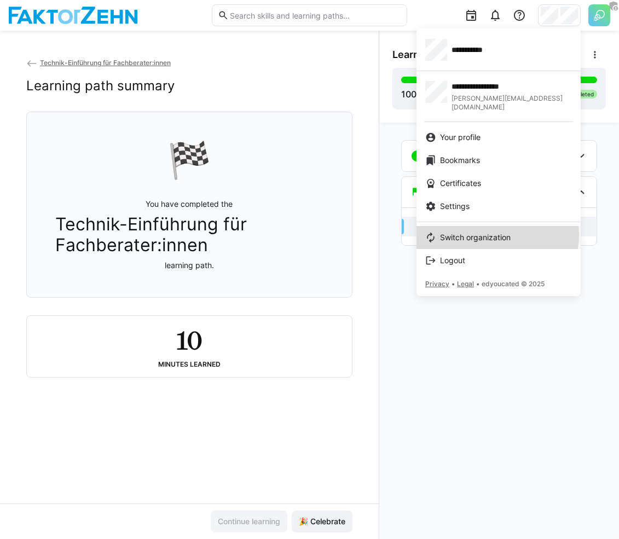
click at [490, 232] on span "Switch organization" at bounding box center [475, 237] width 71 height 11
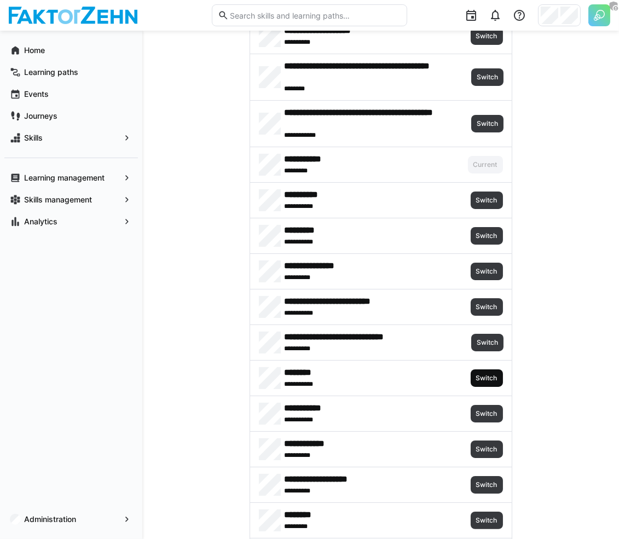
scroll to position [282, 0]
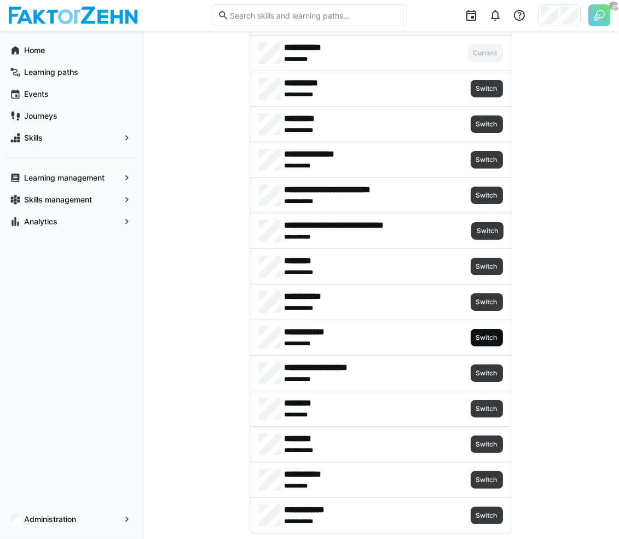
click at [487, 333] on span "Switch" at bounding box center [487, 337] width 24 height 9
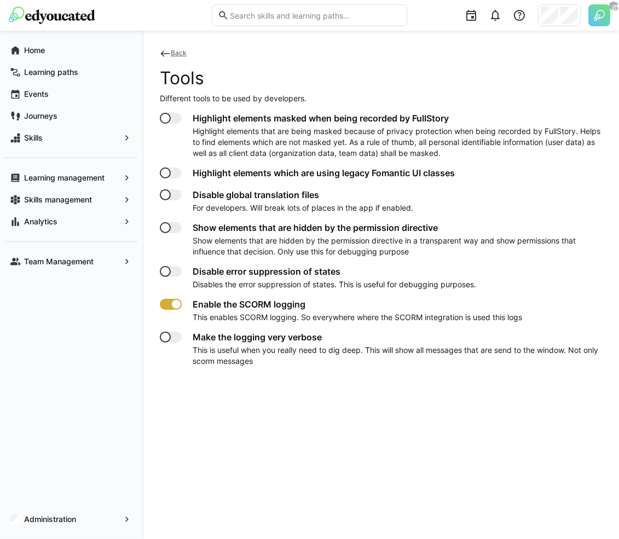
click at [165, 306] on div at bounding box center [171, 304] width 22 height 11
click at [177, 53] on span "Back" at bounding box center [179, 53] width 16 height 8
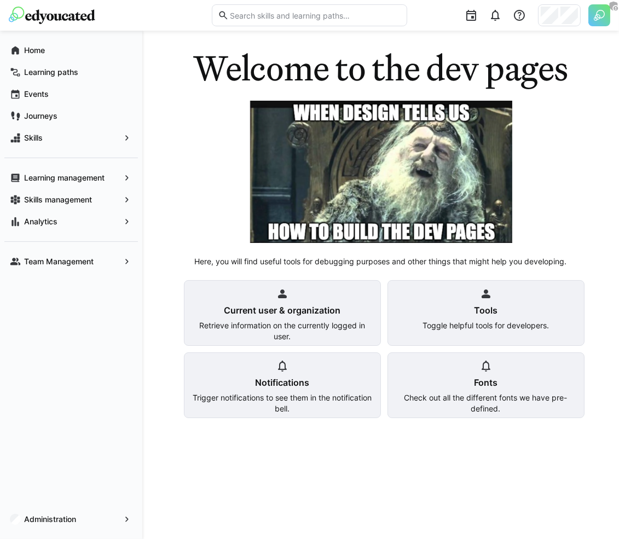
click at [418, 302] on div "Tools Toggle helpful tools for developers." at bounding box center [486, 313] width 197 height 66
